Goal: Task Accomplishment & Management: Use online tool/utility

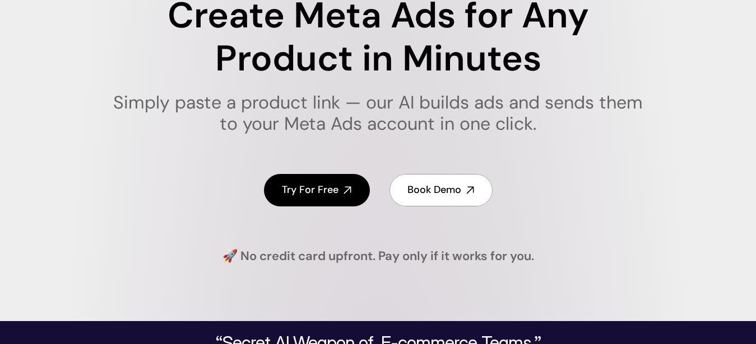
scroll to position [212, 0]
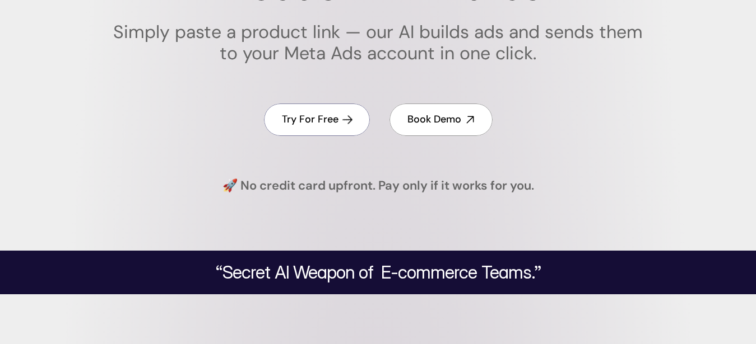
click at [309, 118] on h4 "Try For Free" at bounding box center [310, 120] width 57 height 14
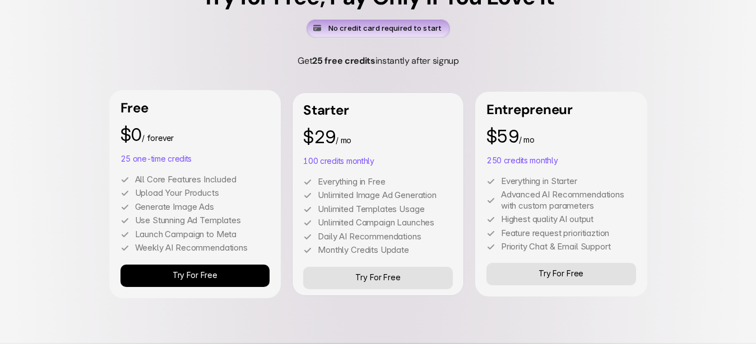
scroll to position [3246, 0]
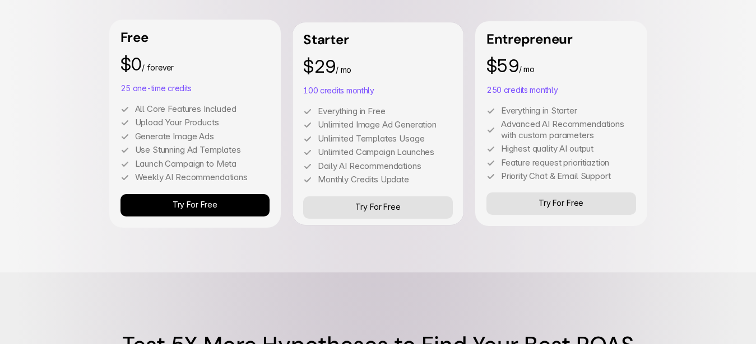
click at [197, 202] on p "Try For Free" at bounding box center [194, 206] width 45 height 10
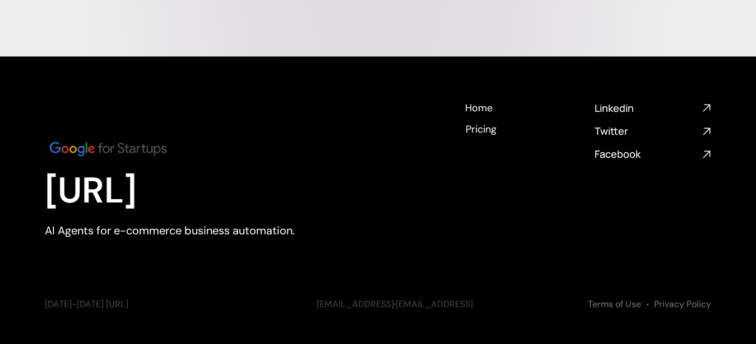
scroll to position [4667, 0]
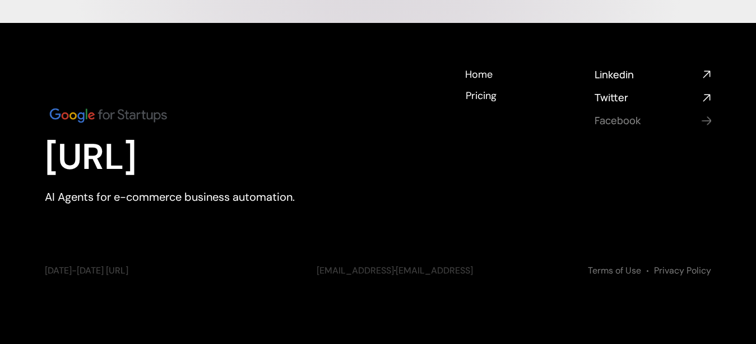
click at [704, 122] on icon "Social media links" at bounding box center [706, 121] width 13 height 13
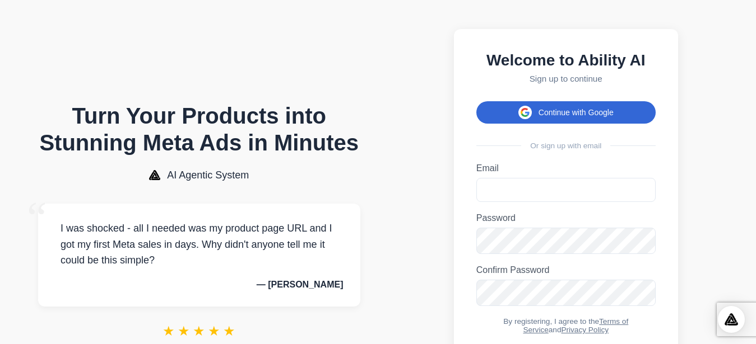
click at [531, 114] on button "Continue with Google" at bounding box center [565, 112] width 179 height 22
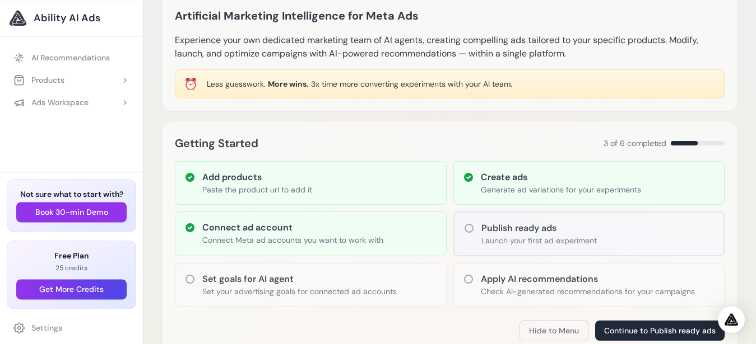
scroll to position [71, 0]
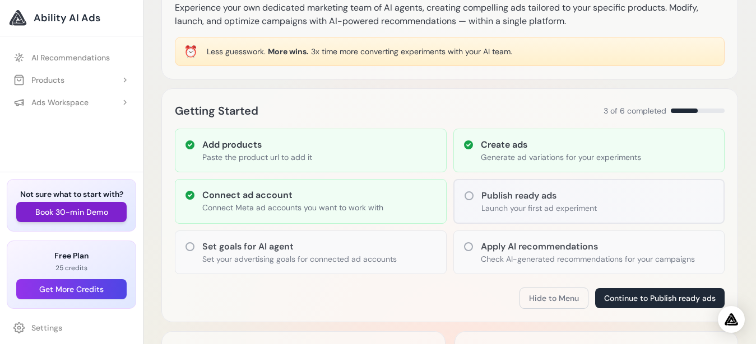
click at [115, 207] on button "Book 30-min Demo" at bounding box center [71, 212] width 110 height 20
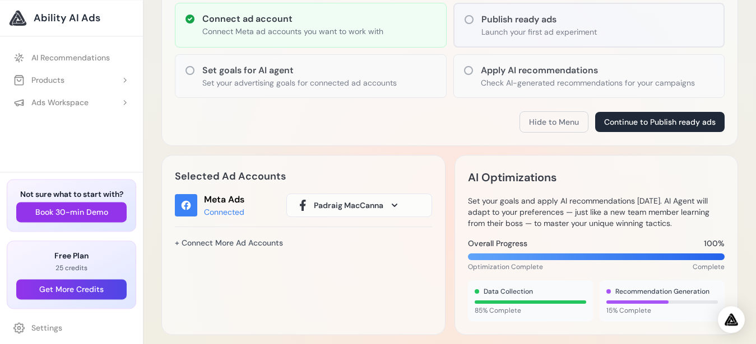
scroll to position [172, 0]
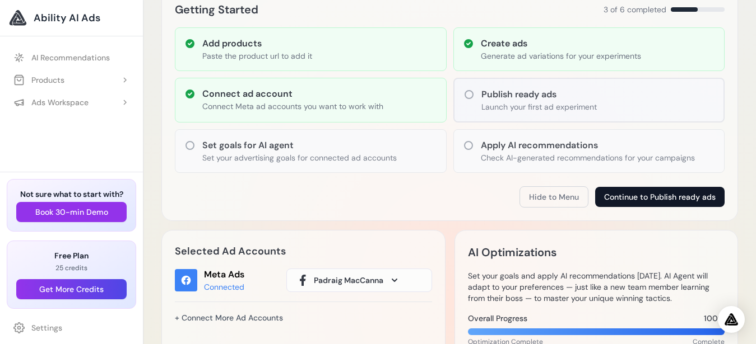
click at [618, 197] on button "Continue to Publish ready ads" at bounding box center [659, 197] width 129 height 20
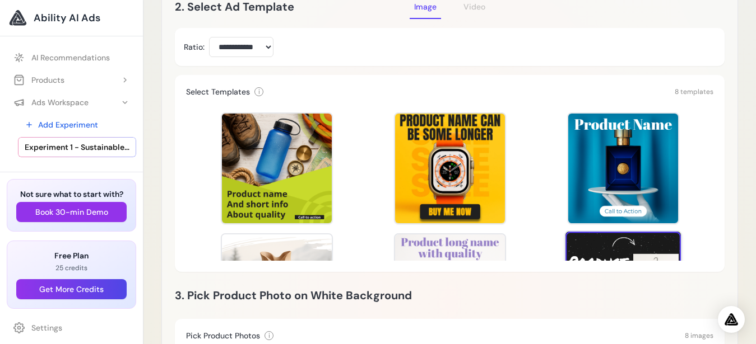
scroll to position [212, 0]
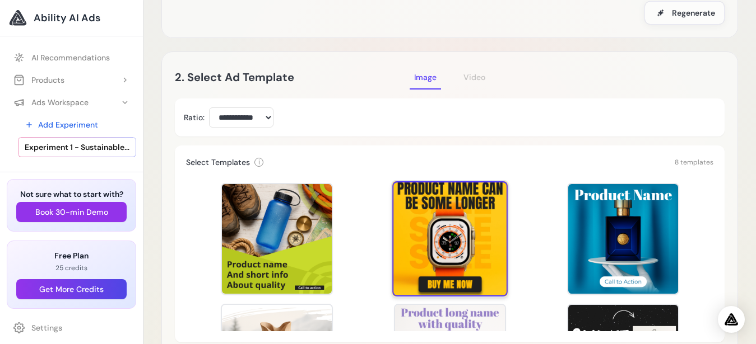
click at [431, 211] on div at bounding box center [449, 238] width 115 height 115
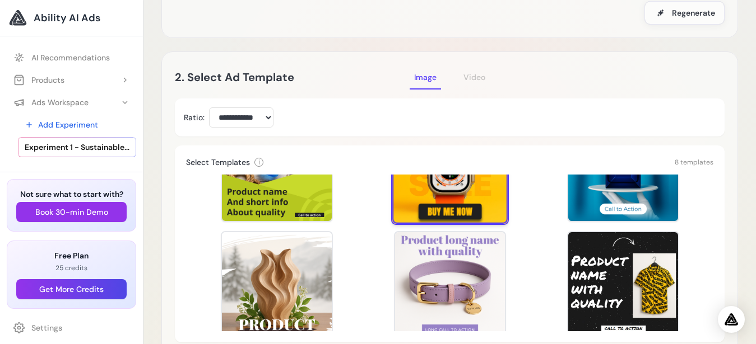
scroll to position [0, 0]
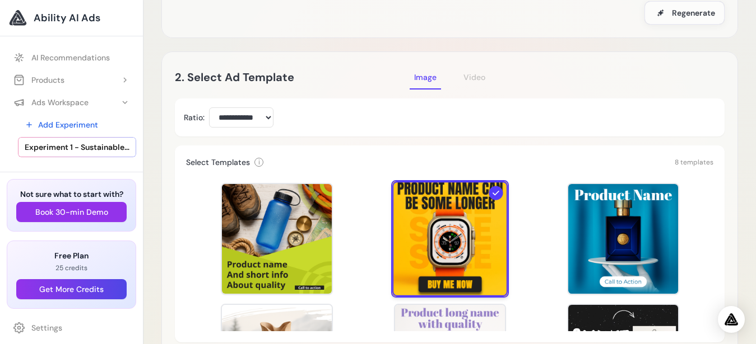
click at [491, 189] on icon at bounding box center [496, 194] width 10 height 10
click at [491, 192] on icon at bounding box center [496, 194] width 10 height 10
click at [209, 108] on select "**********" at bounding box center [241, 118] width 64 height 20
click at [269, 114] on select "**********" at bounding box center [241, 118] width 64 height 20
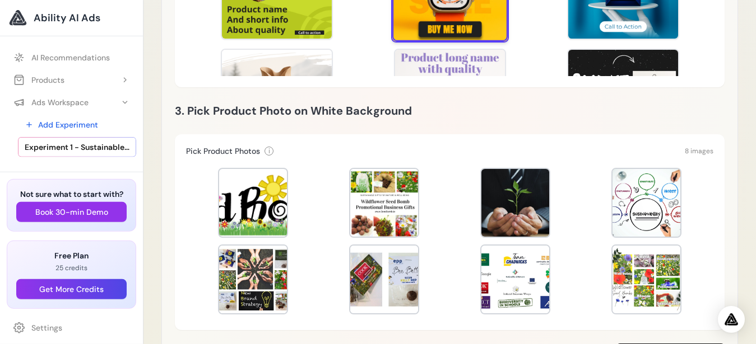
scroll to position [494, 0]
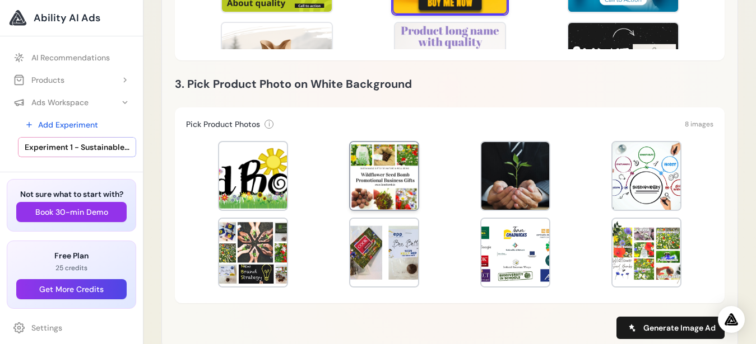
click at [400, 161] on div at bounding box center [384, 176] width 68 height 68
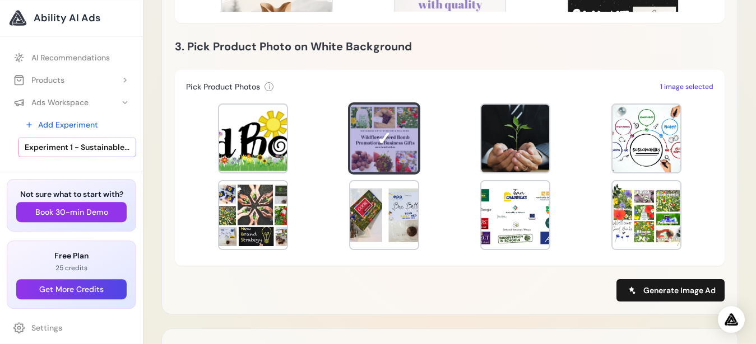
scroll to position [565, 0]
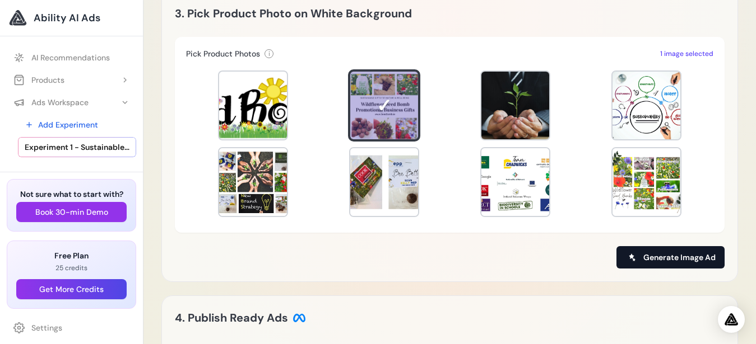
click at [641, 257] on button "Generate Image Ad" at bounding box center [670, 257] width 108 height 22
type input "**********"
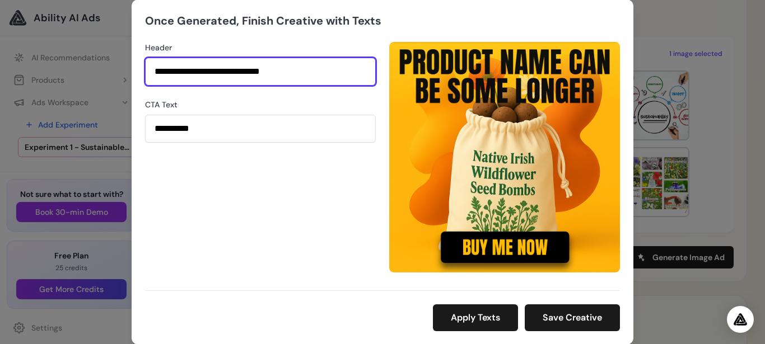
click at [320, 71] on input "**********" at bounding box center [260, 72] width 231 height 28
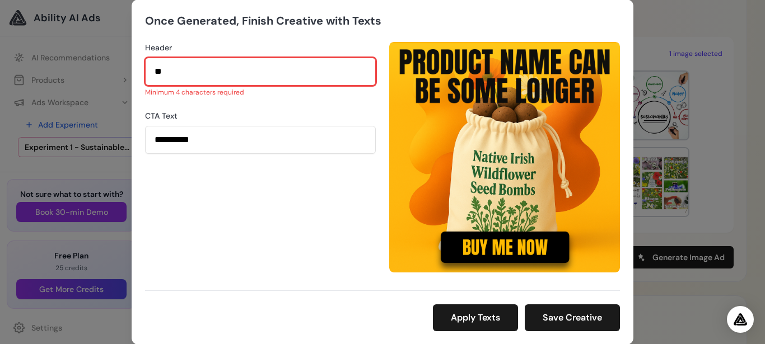
type input "*"
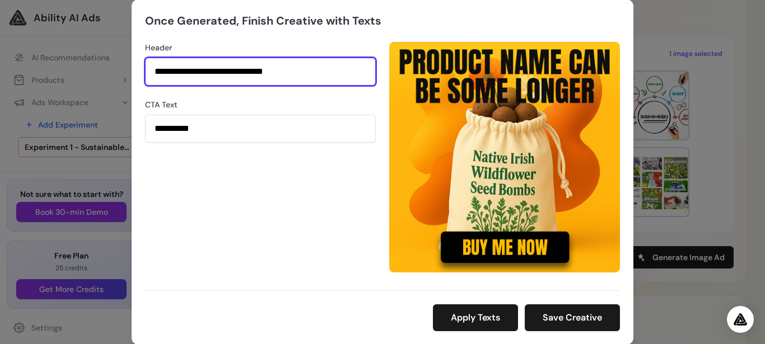
type input "**********"
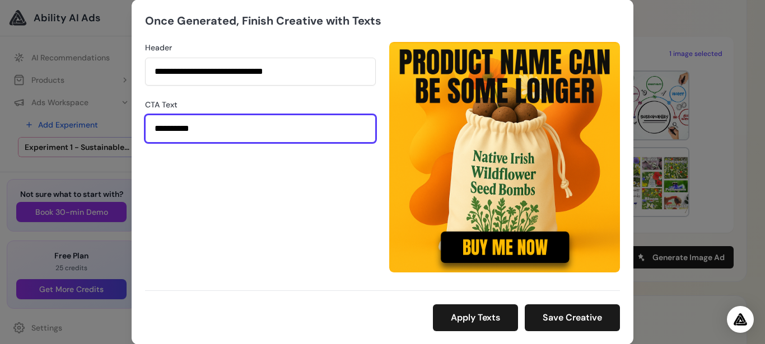
click at [213, 130] on input "**********" at bounding box center [260, 129] width 231 height 28
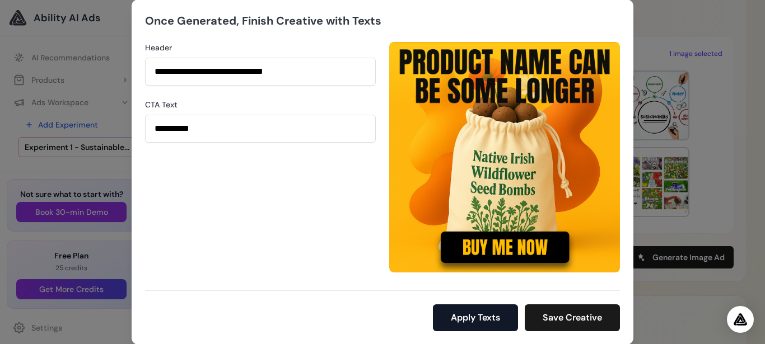
click at [473, 320] on button "Apply Texts" at bounding box center [475, 318] width 85 height 27
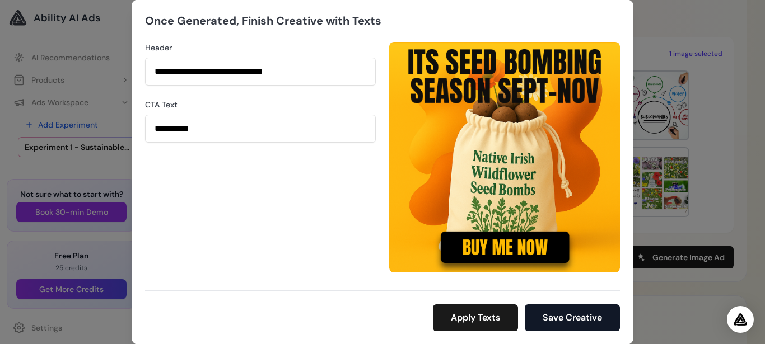
click at [563, 321] on button "Save Creative" at bounding box center [572, 318] width 95 height 27
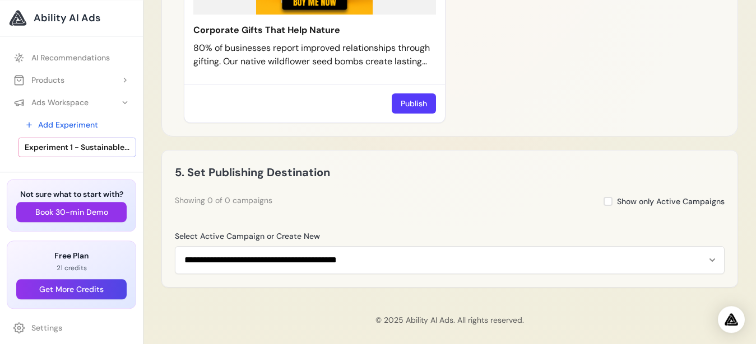
scroll to position [1073, 0]
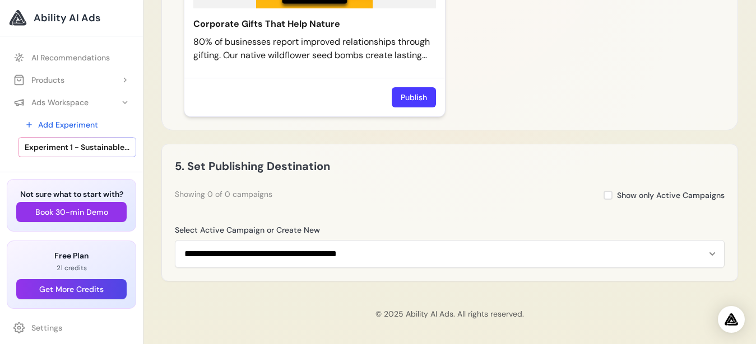
click at [413, 98] on button "Publish" at bounding box center [413, 97] width 44 height 20
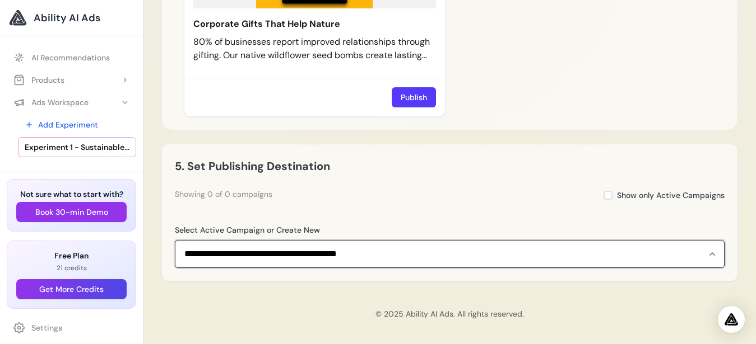
click at [175, 240] on select "**********" at bounding box center [449, 254] width 549 height 28
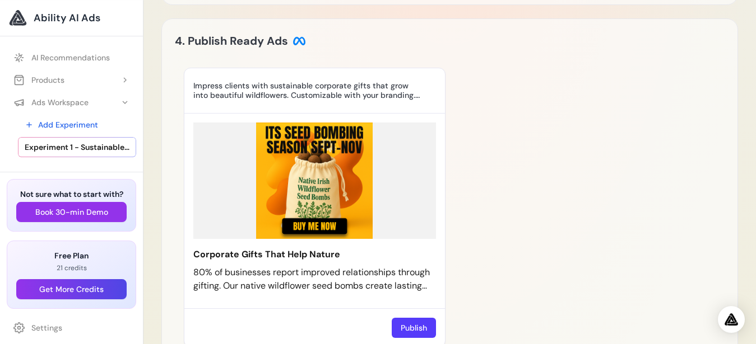
scroll to position [840, 0]
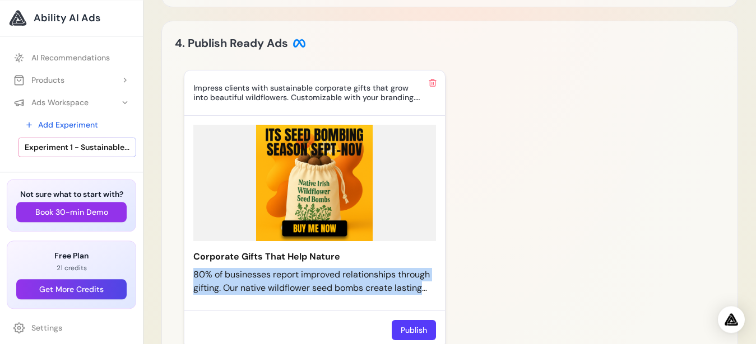
drag, startPoint x: 193, startPoint y: 85, endPoint x: 425, endPoint y: 296, distance: 314.0
click at [425, 296] on div "Impress clients with sustainable corporate gifts that grow into beautiful wildf…" at bounding box center [315, 210] width 262 height 280
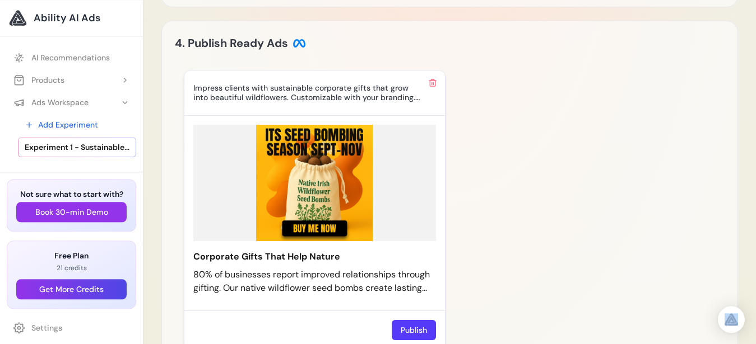
click at [352, 144] on img at bounding box center [314, 183] width 243 height 116
click at [257, 109] on div "Impress clients with sustainable corporate gifts that grow into beautiful wildf…" at bounding box center [314, 93] width 260 height 45
click at [373, 276] on div "80% of businesses report improved relationships through gifting. Our native wil…" at bounding box center [314, 281] width 243 height 27
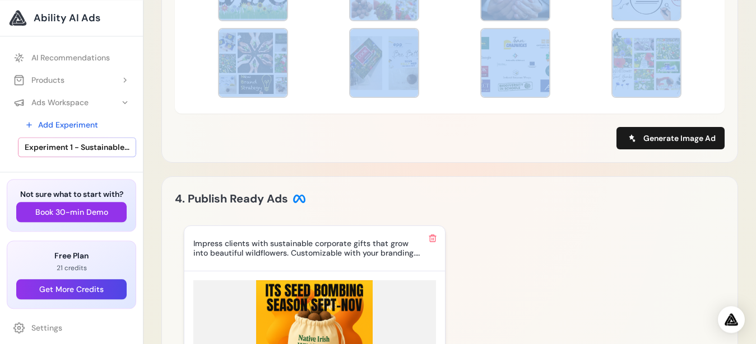
scroll to position [682, 0]
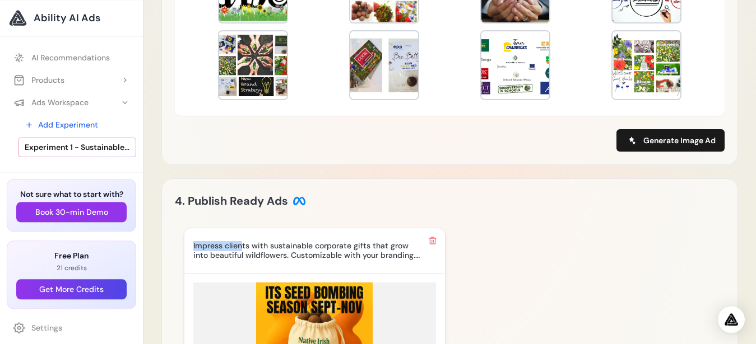
drag, startPoint x: 223, startPoint y: 145, endPoint x: 190, endPoint y: 248, distance: 108.2
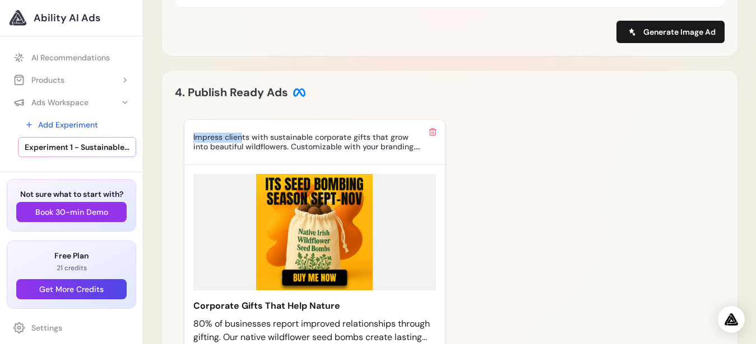
scroll to position [861, 0]
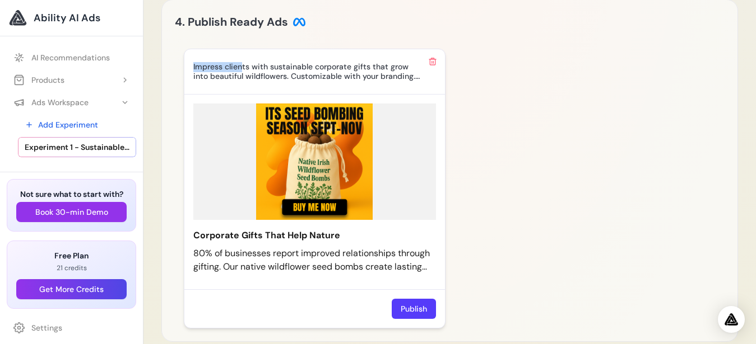
click at [418, 141] on img at bounding box center [314, 162] width 243 height 116
click at [493, 149] on div "Impress clients with sustainable corporate gifts that grow into beautiful wildf…" at bounding box center [449, 189] width 531 height 280
click at [365, 147] on img at bounding box center [314, 162] width 243 height 116
click at [355, 146] on img at bounding box center [314, 162] width 243 height 116
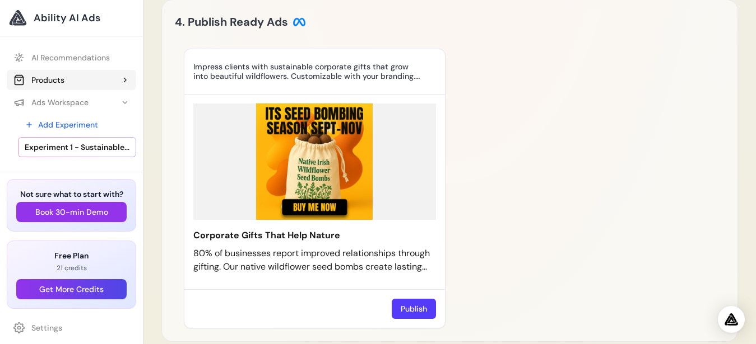
click at [99, 78] on button "Products" at bounding box center [71, 80] width 129 height 20
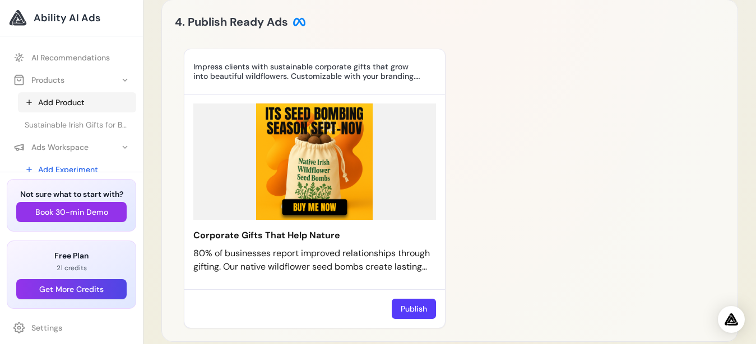
click at [70, 102] on link "Add Product" at bounding box center [77, 102] width 118 height 20
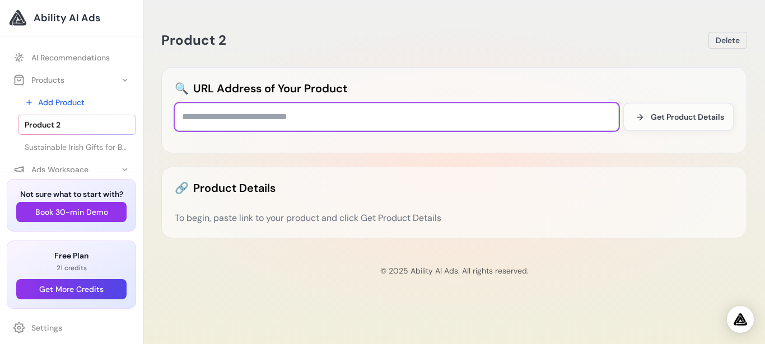
paste input "**********"
type input "**********"
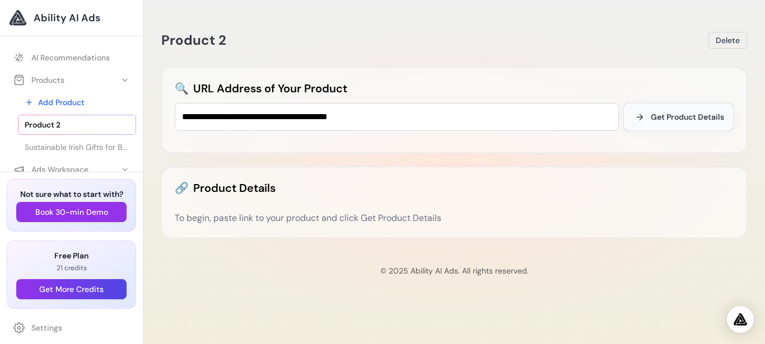
click at [676, 115] on span "Get Product Details" at bounding box center [687, 116] width 73 height 11
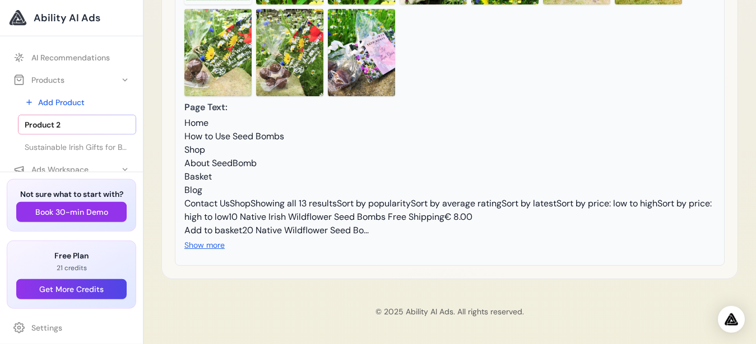
scroll to position [422, 0]
click at [212, 246] on button "Show more" at bounding box center [204, 245] width 40 height 11
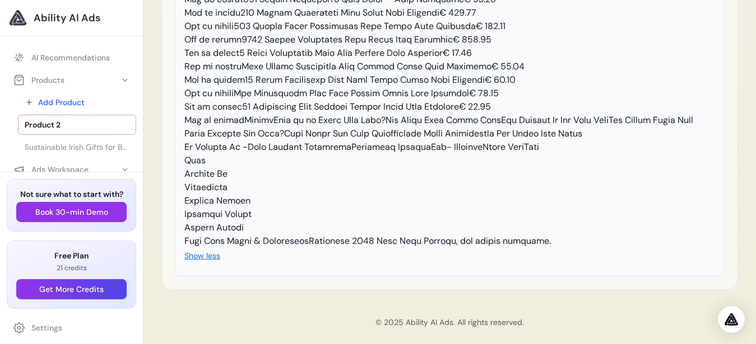
scroll to position [677, 0]
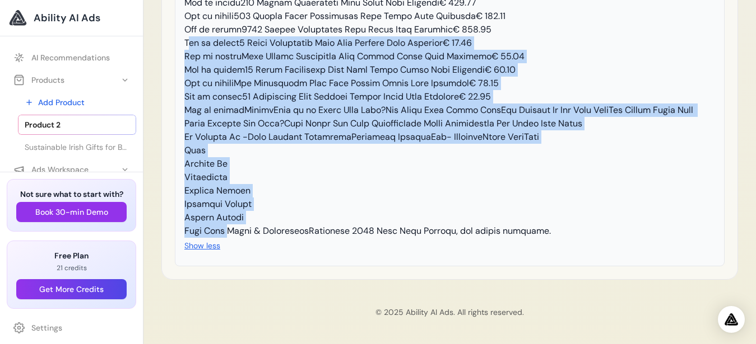
drag, startPoint x: 234, startPoint y: 230, endPoint x: 189, endPoint y: 36, distance: 198.8
click at [189, 36] on div at bounding box center [449, 36] width 530 height 403
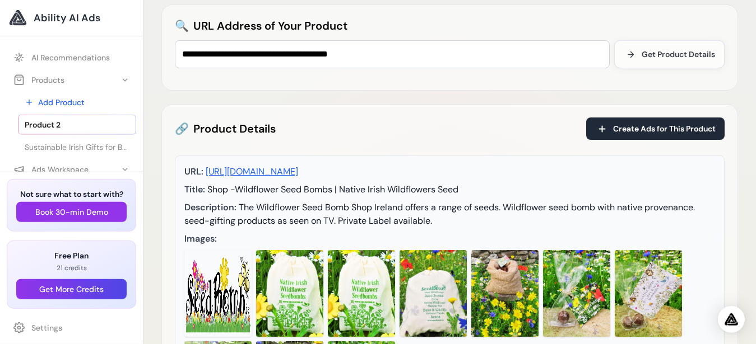
scroll to position [42, 0]
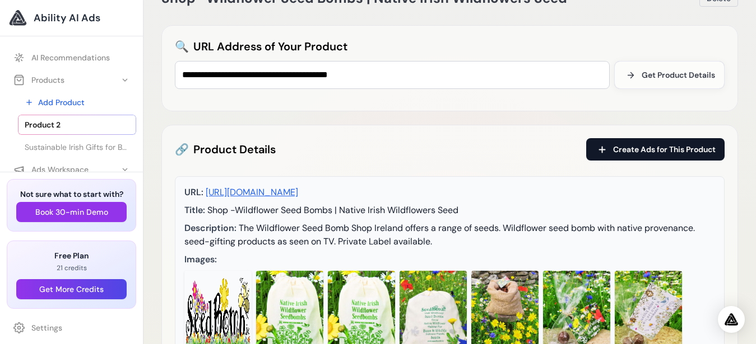
click at [618, 148] on span "Create Ads for This Product" at bounding box center [664, 149] width 102 height 11
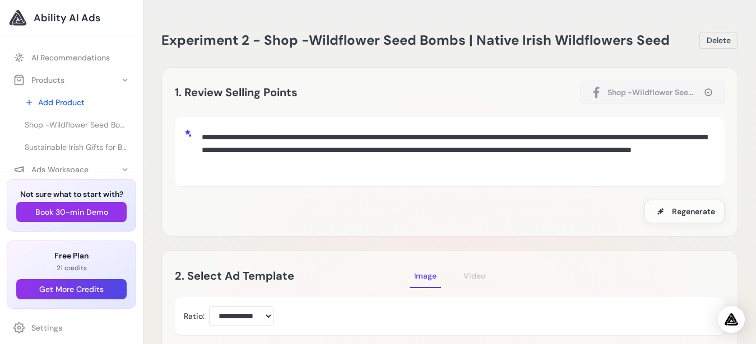
scroll to position [71, 0]
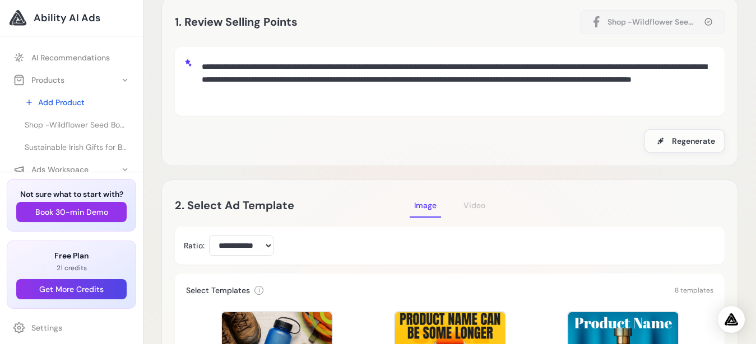
drag, startPoint x: 201, startPoint y: 67, endPoint x: 443, endPoint y: 143, distance: 254.2
click at [443, 104] on textarea "**********" at bounding box center [456, 80] width 518 height 48
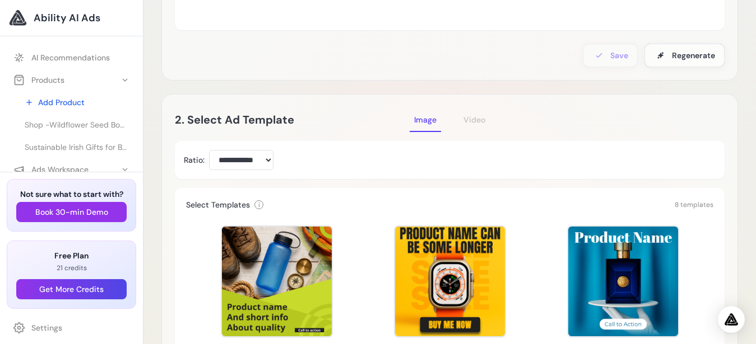
scroll to position [141, 0]
